Goal: Task Accomplishment & Management: Use online tool/utility

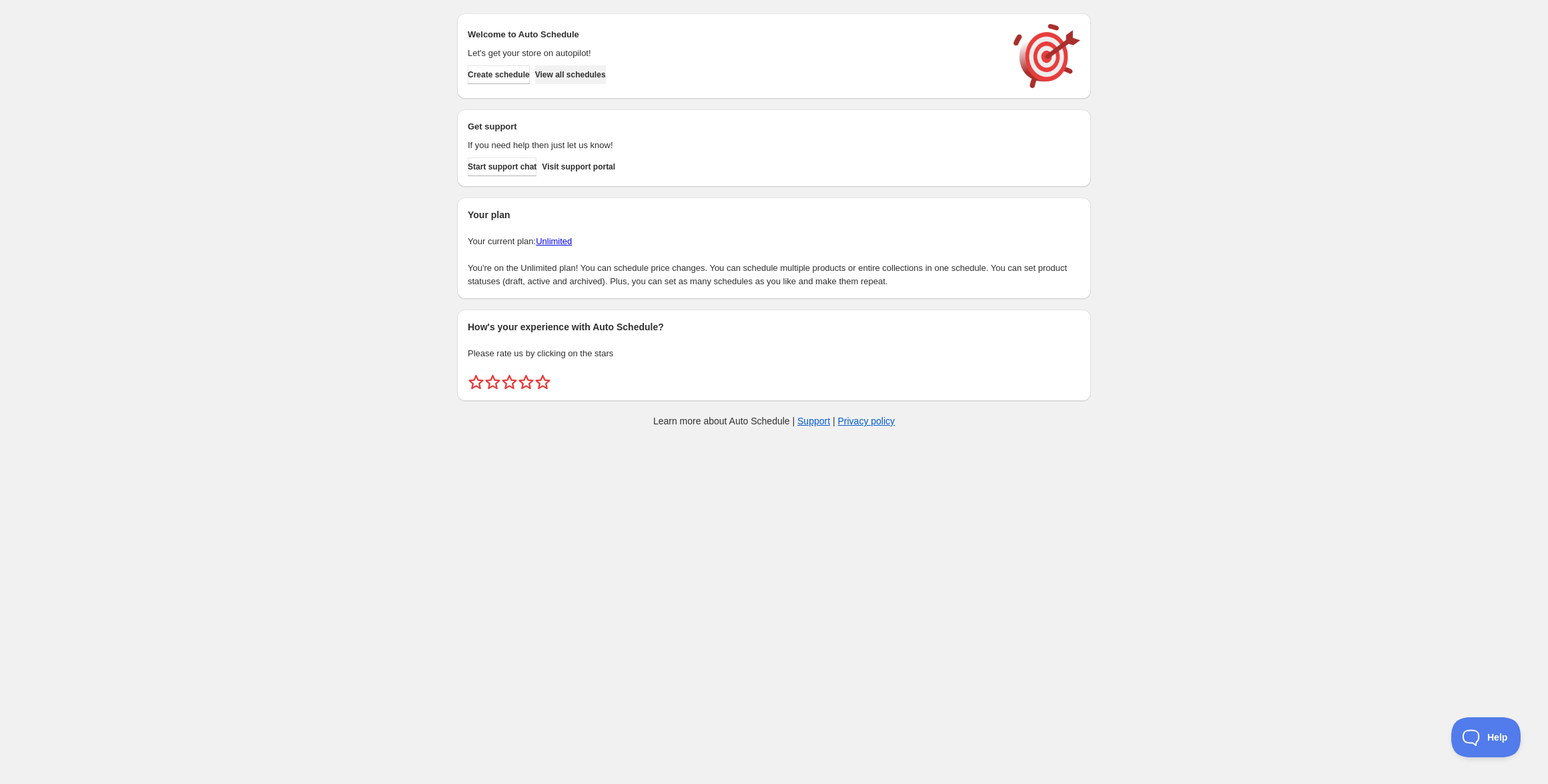
click at [586, 73] on span "View all schedules" at bounding box center [571, 75] width 71 height 11
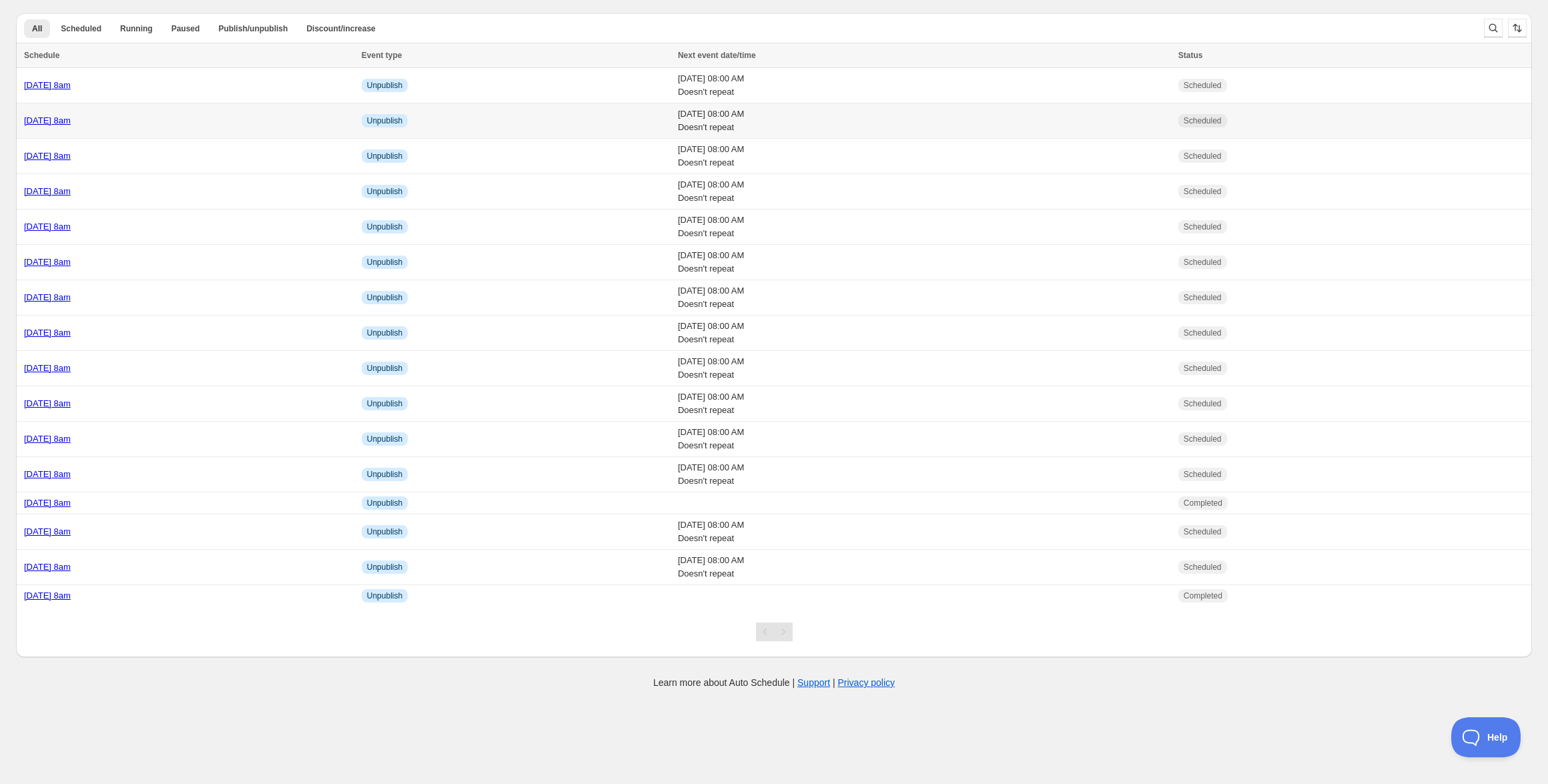
click at [71, 115] on link "[DATE] 8am" at bounding box center [47, 120] width 47 height 10
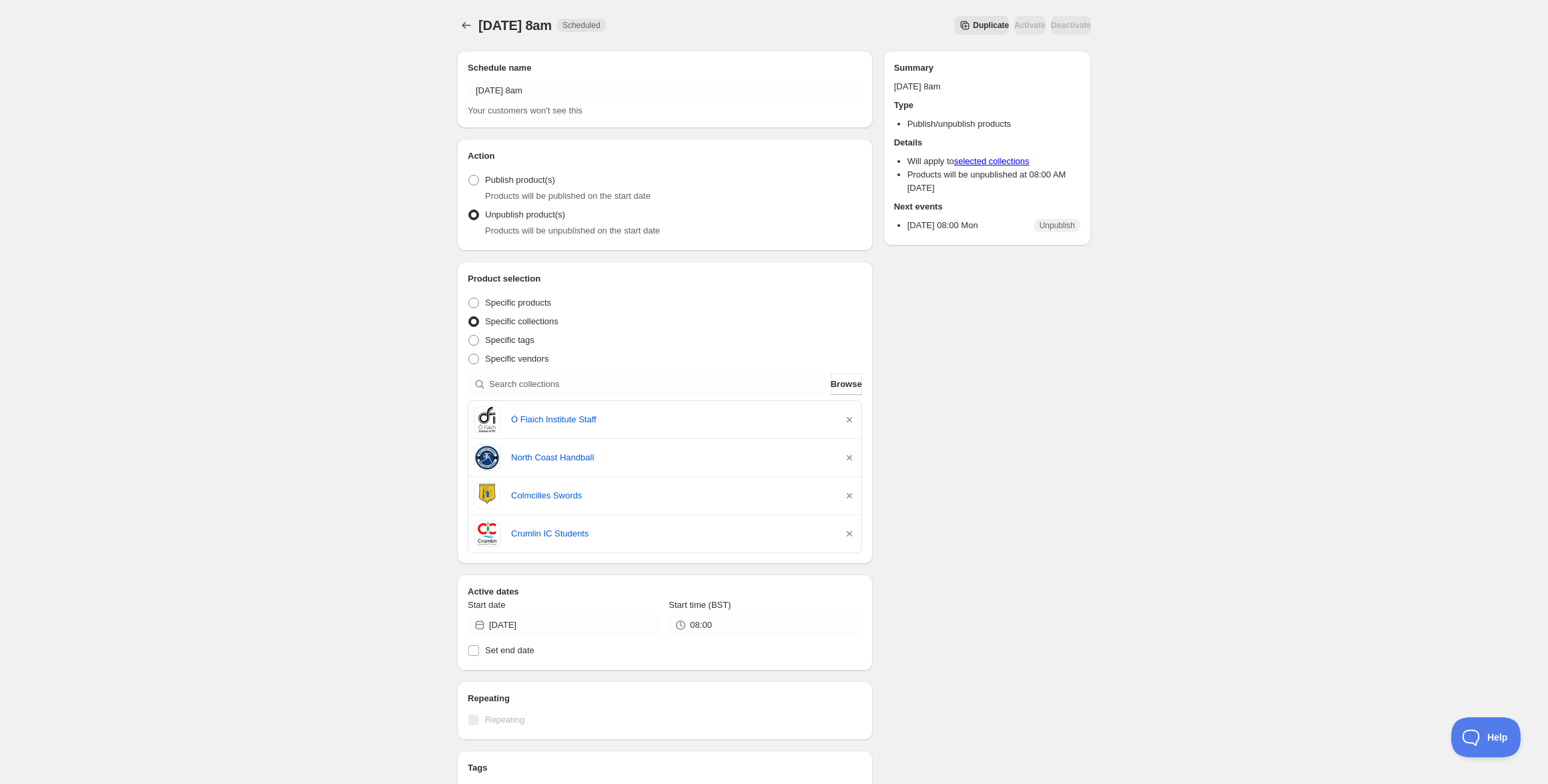
click at [954, 19] on button "Duplicate" at bounding box center [981, 25] width 54 height 19
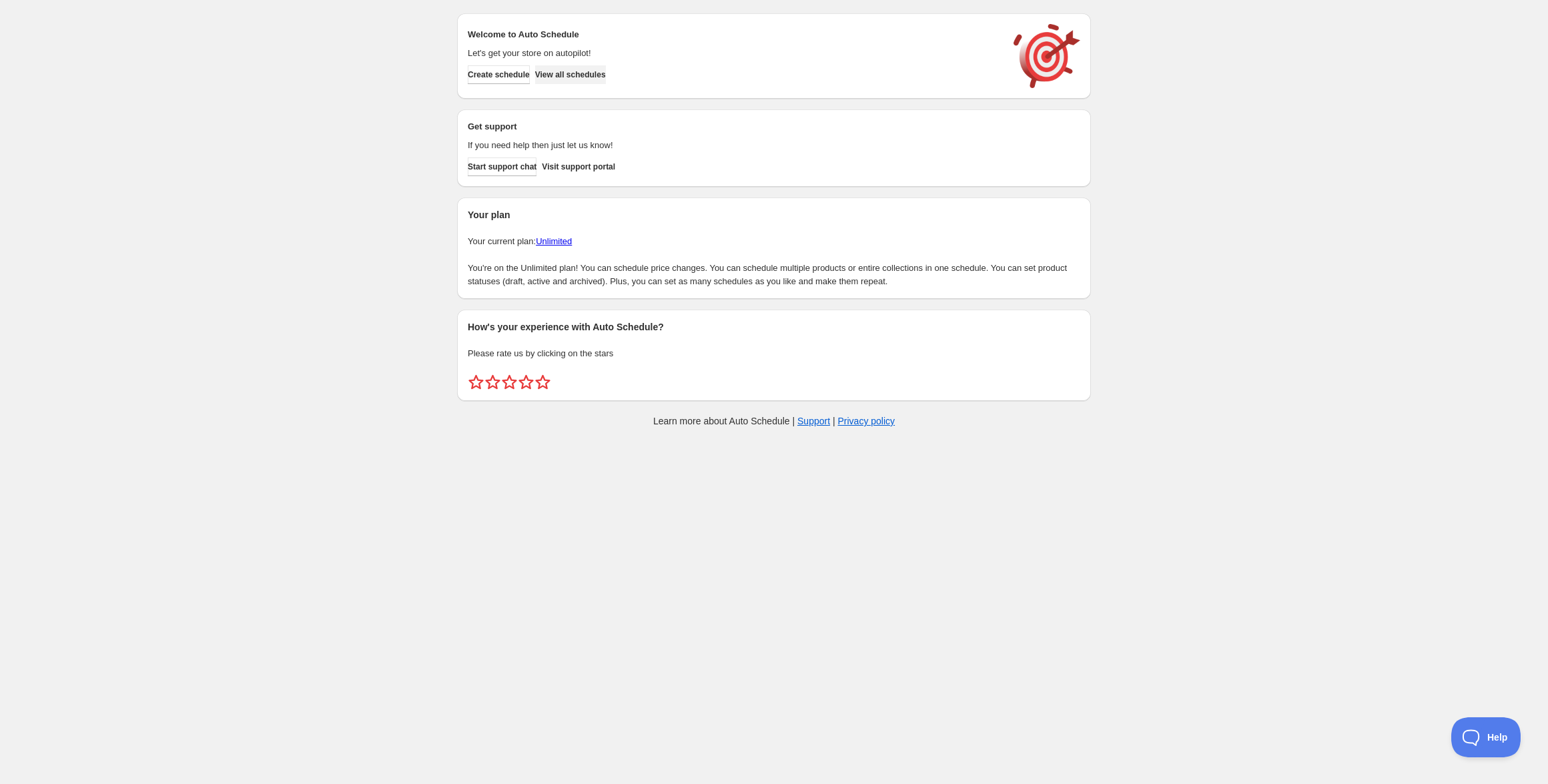
click at [585, 82] on button "View all schedules" at bounding box center [571, 75] width 71 height 19
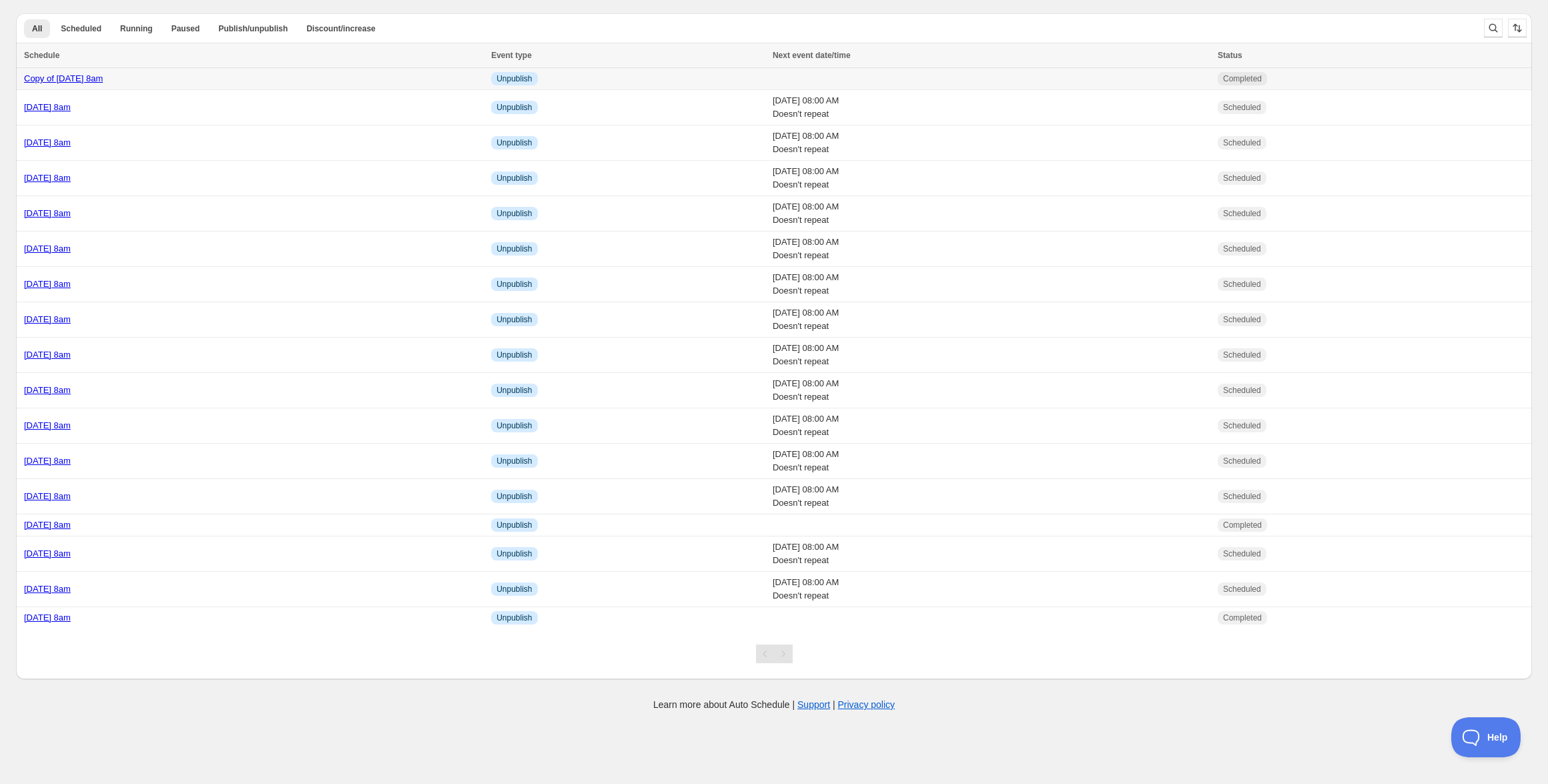
click at [197, 80] on div "Copy of [DATE] 8am" at bounding box center [253, 78] width 459 height 13
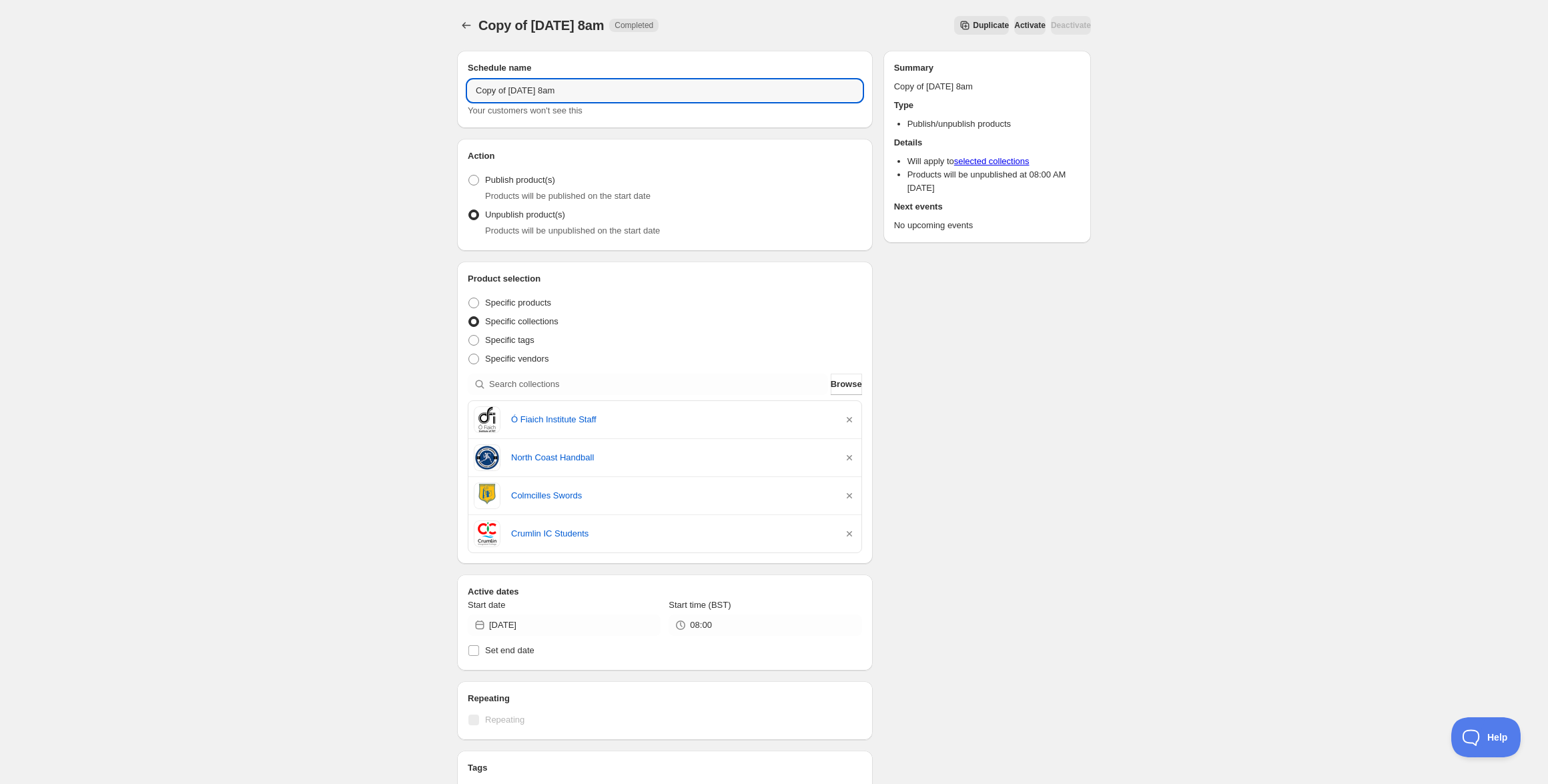
drag, startPoint x: 550, startPoint y: 90, endPoint x: 406, endPoint y: 81, distance: 144.3
click at [406, 81] on div "Copy of [DATE] 8am. This page is ready Copy of [DATE] 8am Completed Duplicate A…" at bounding box center [774, 568] width 1548 height 1137
type input "[DATE] 8am"
click at [846, 418] on icon "button" at bounding box center [849, 419] width 13 height 13
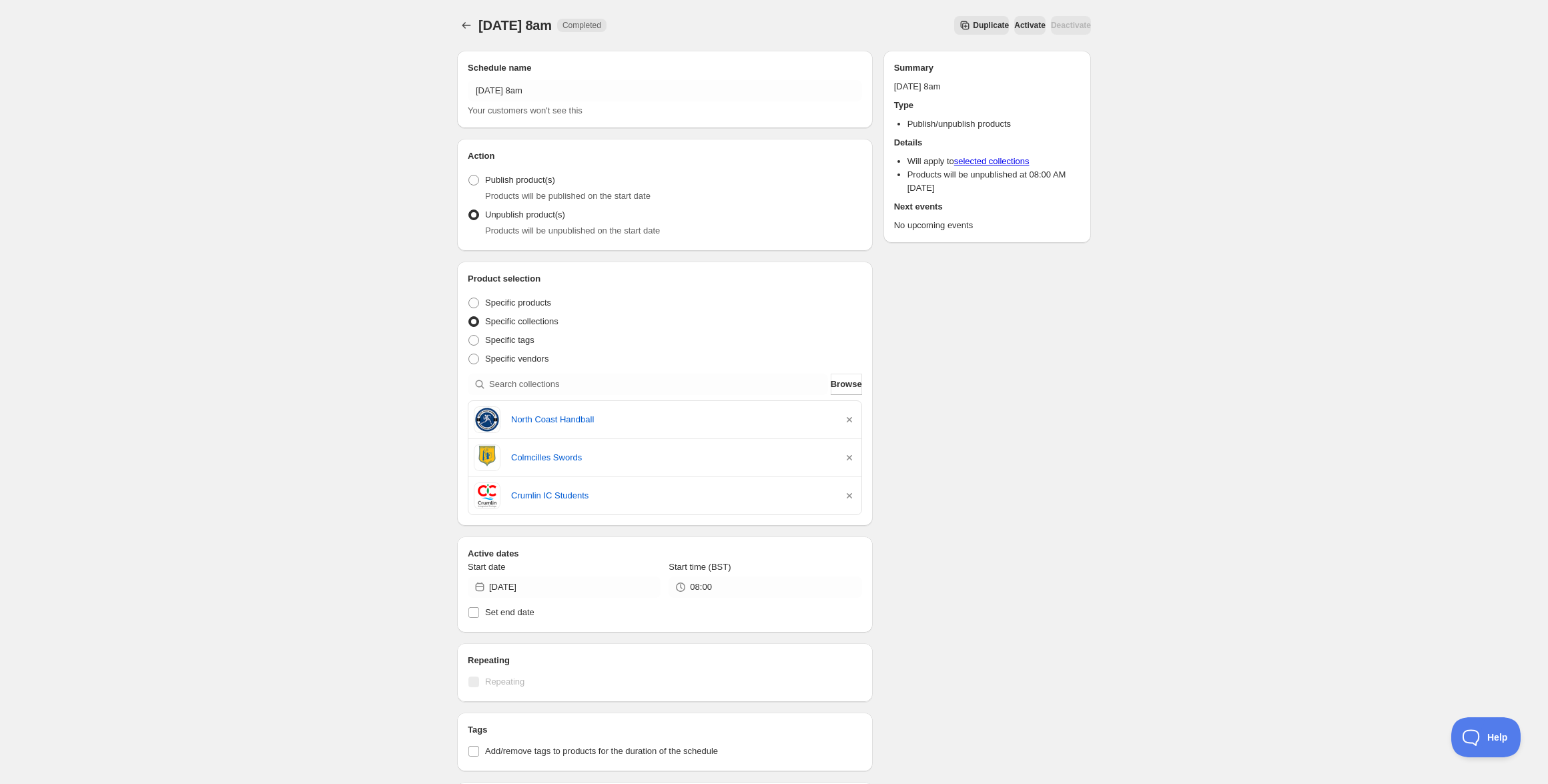
click at [846, 418] on icon "button" at bounding box center [849, 419] width 13 height 13
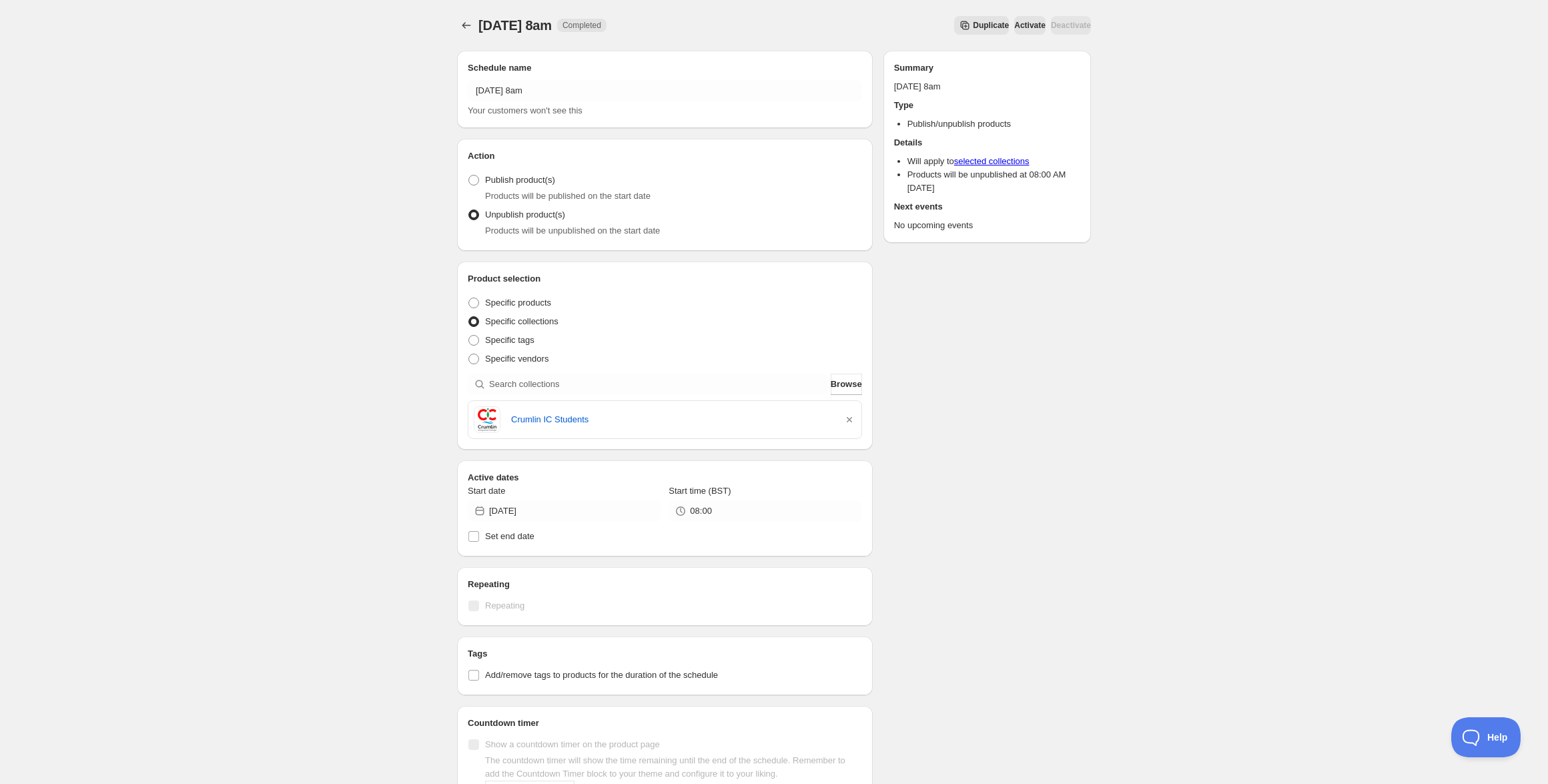
click at [846, 418] on icon "button" at bounding box center [849, 419] width 13 height 13
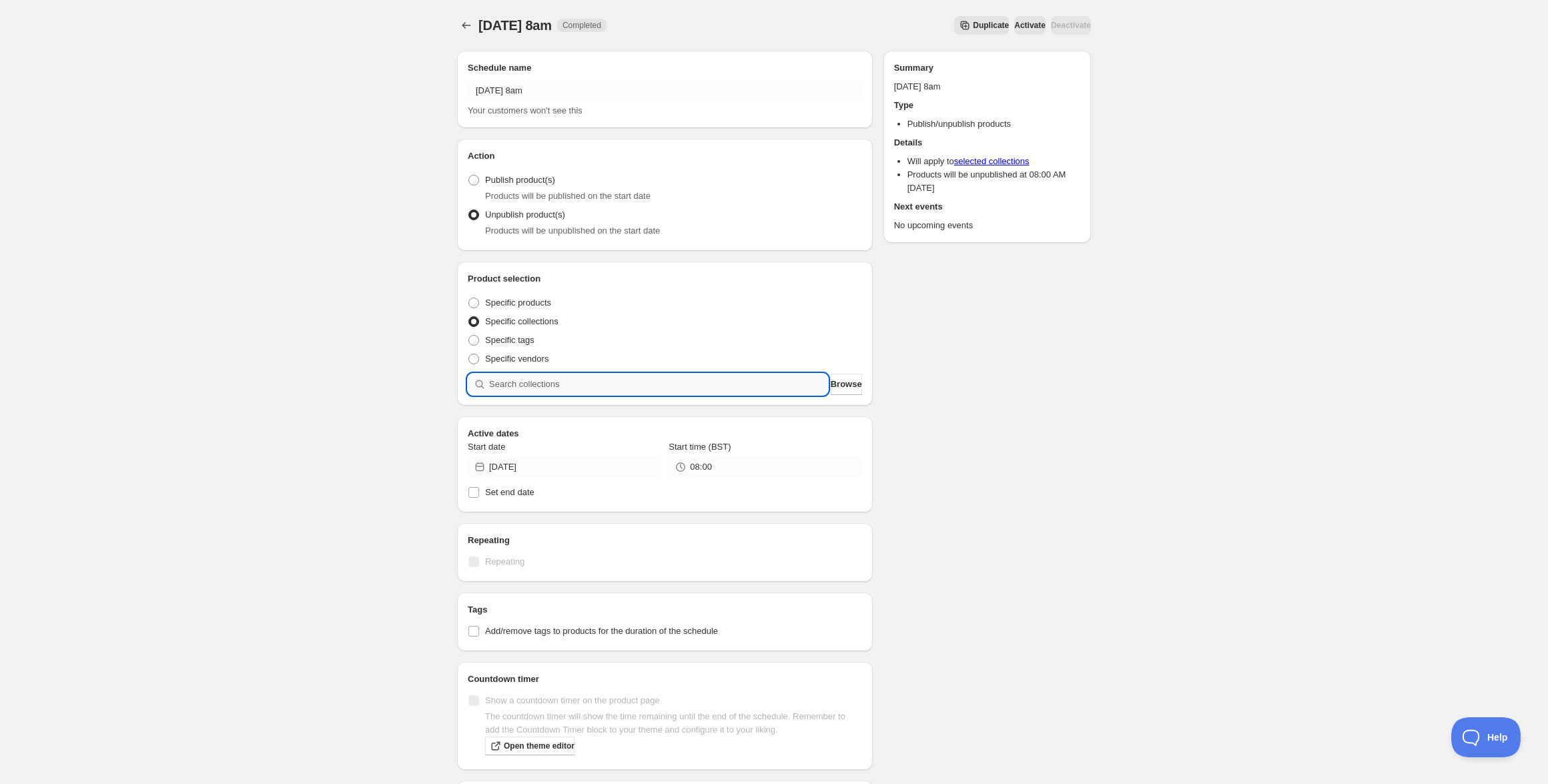
click at [686, 387] on input "search" at bounding box center [658, 384] width 339 height 21
paste input "Abbey CBS [GEOGRAPHIC_DATA] IP"
type input "Abbey CBS [GEOGRAPHIC_DATA] IP"
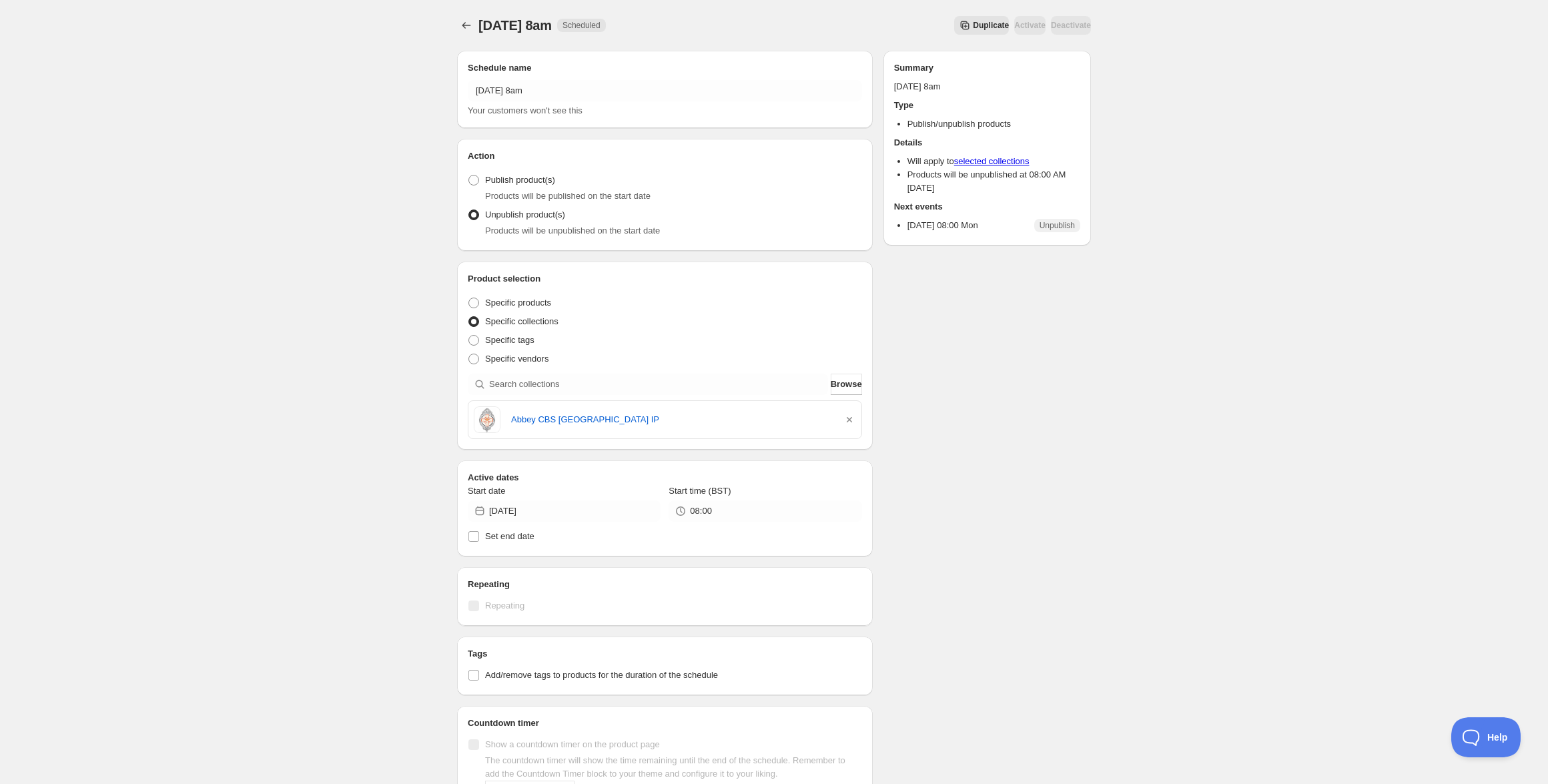
scroll to position [238, 0]
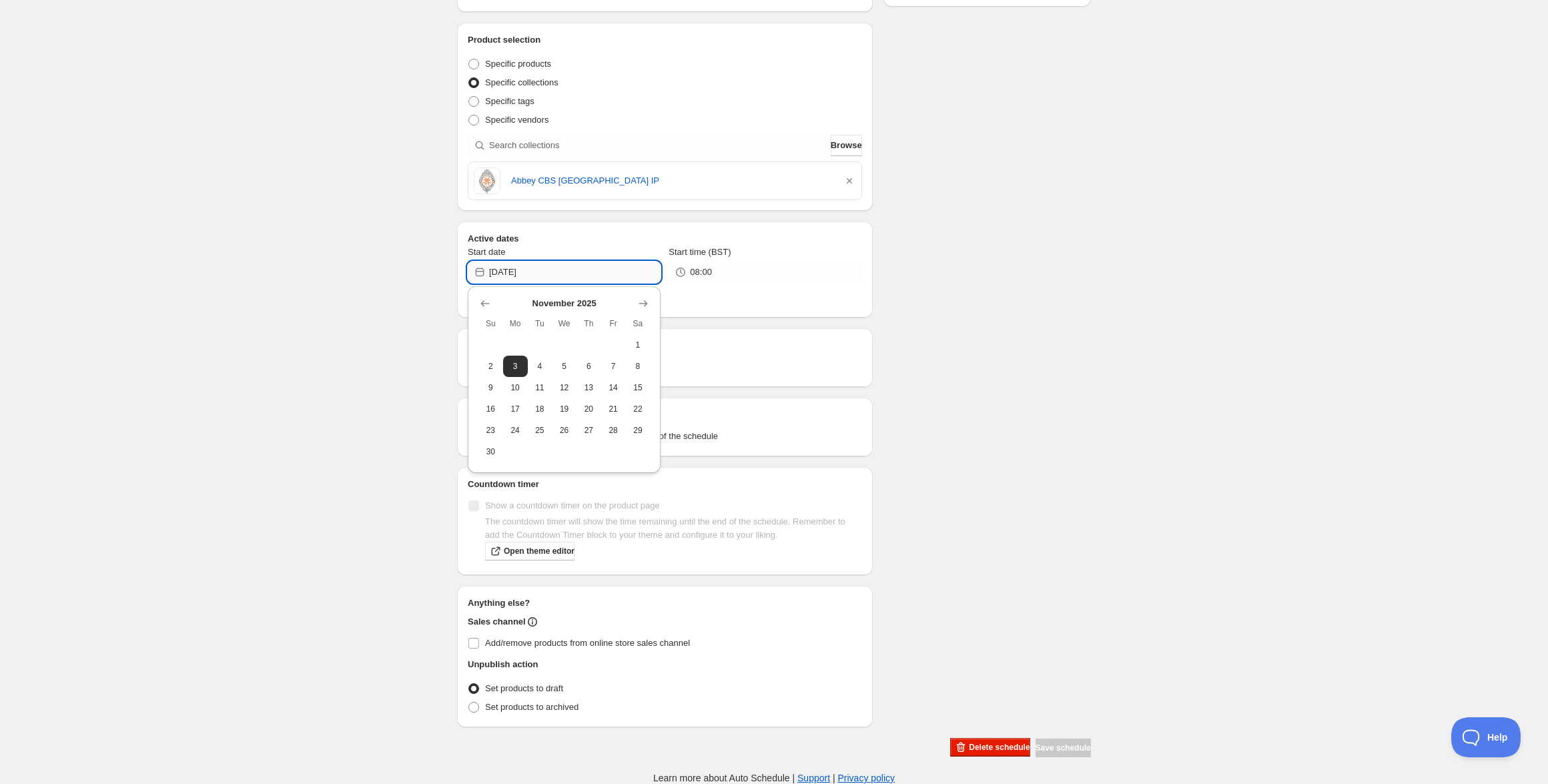
click at [537, 272] on input "[DATE]" at bounding box center [574, 272] width 171 height 21
click at [514, 385] on span "10" at bounding box center [516, 388] width 14 height 11
type input "[DATE]"
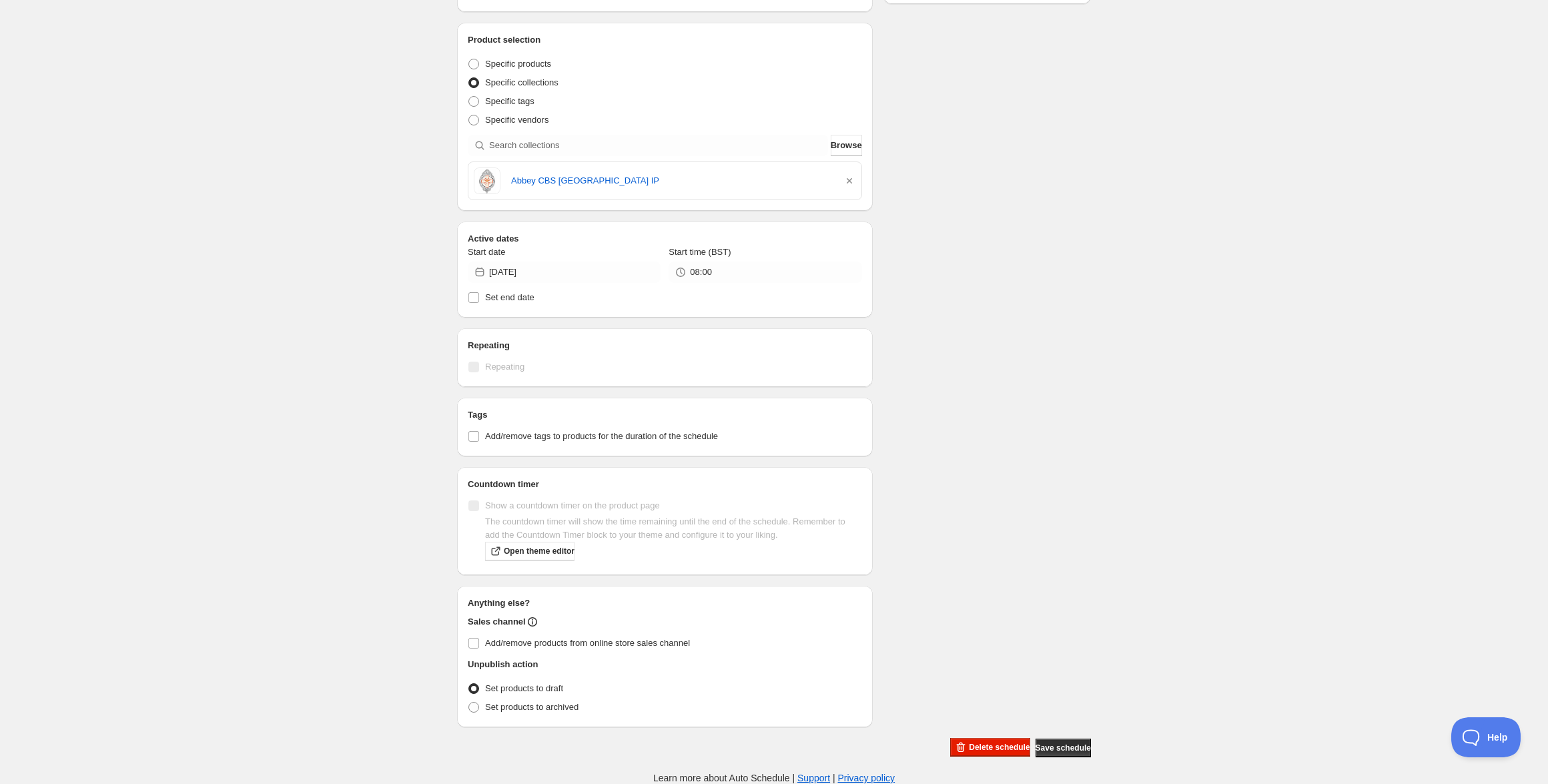
click at [975, 351] on div "Schedule name [DATE] 8am Your customers won't see this Action Action Publish pr…" at bounding box center [768, 279] width 644 height 956
click at [1056, 744] on span "Save schedule" at bounding box center [1063, 748] width 55 height 11
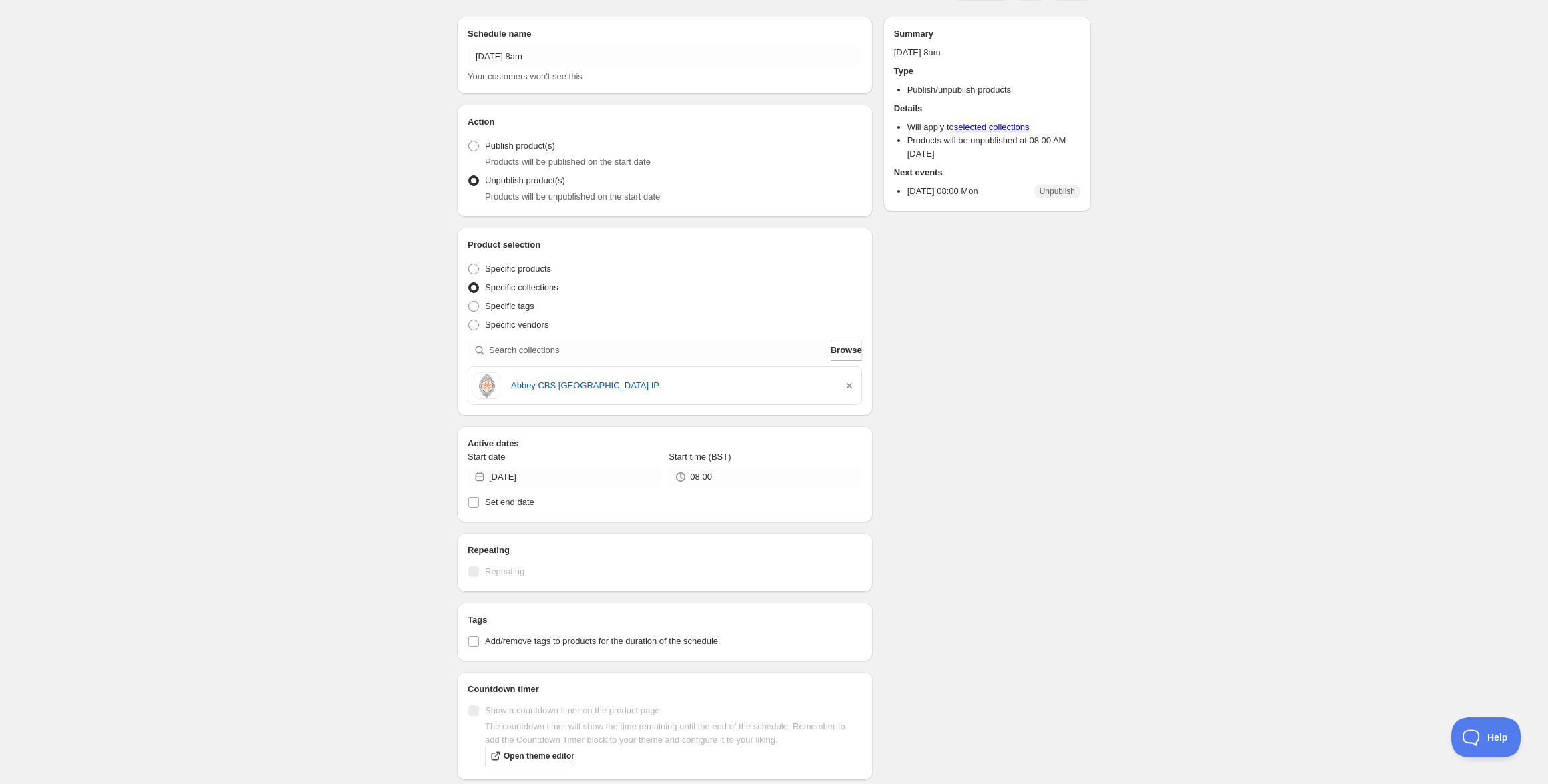
scroll to position [0, 0]
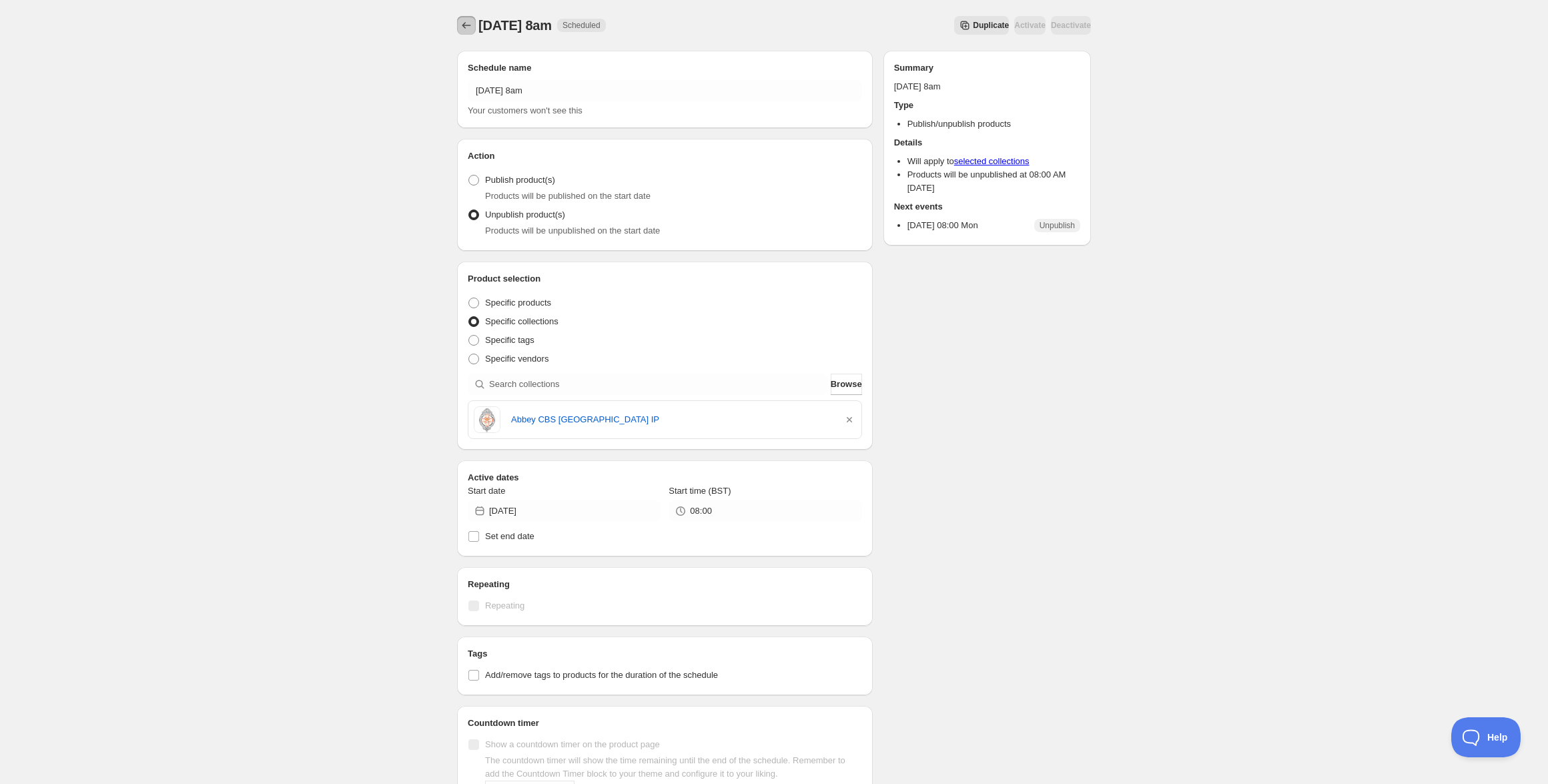
click at [474, 27] on button "Schedules" at bounding box center [467, 25] width 19 height 19
